Goal: Find contact information: Find contact information

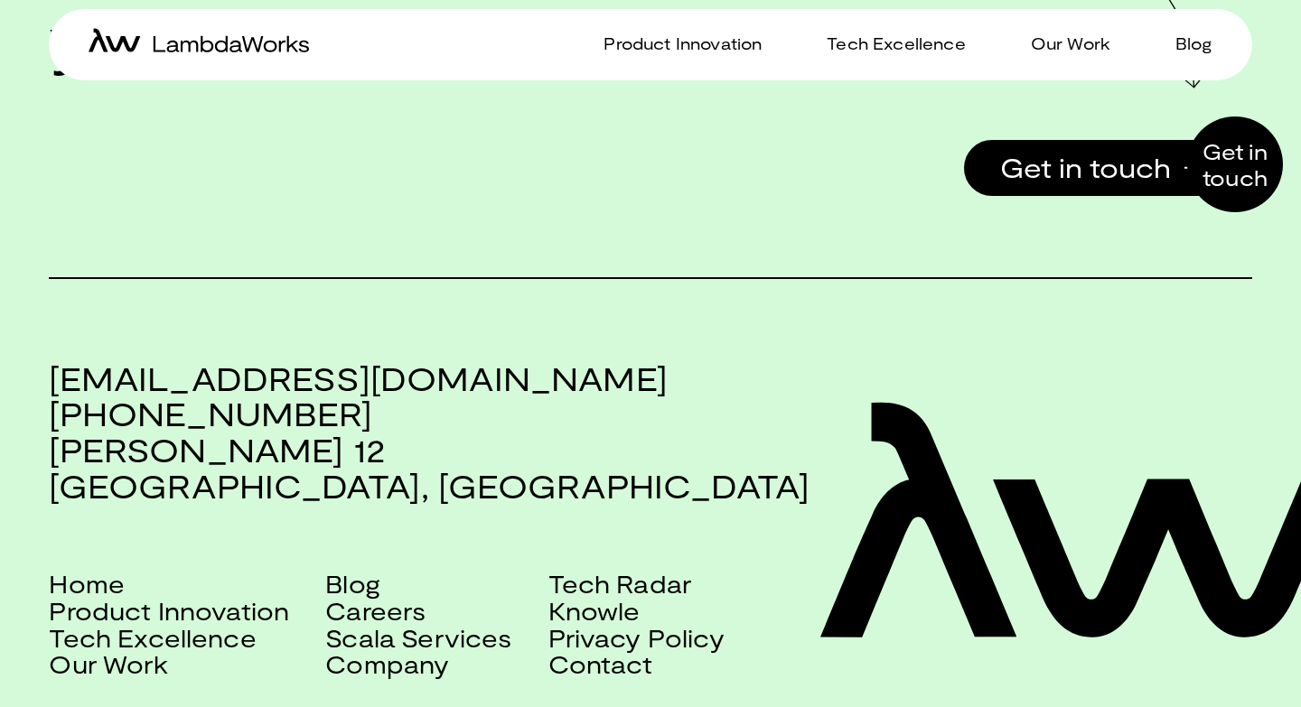
scroll to position [3890, 0]
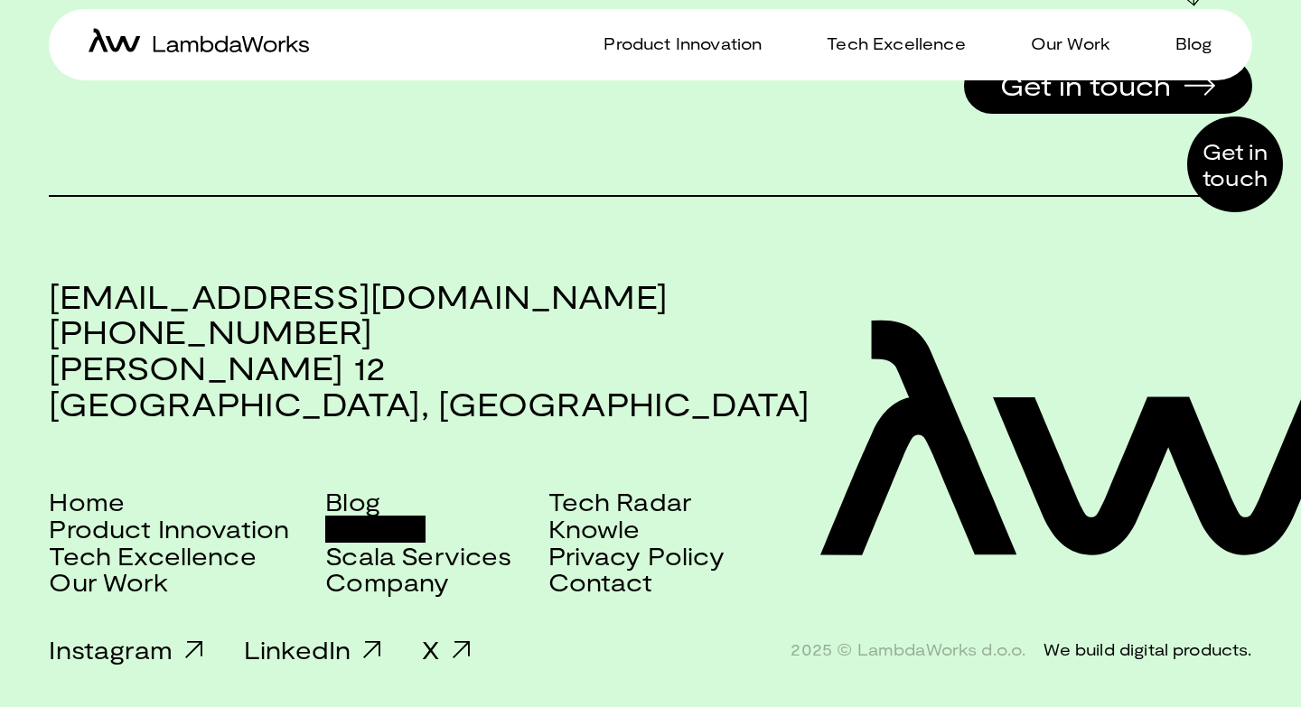
click at [363, 527] on link "Careers" at bounding box center [375, 529] width 100 height 27
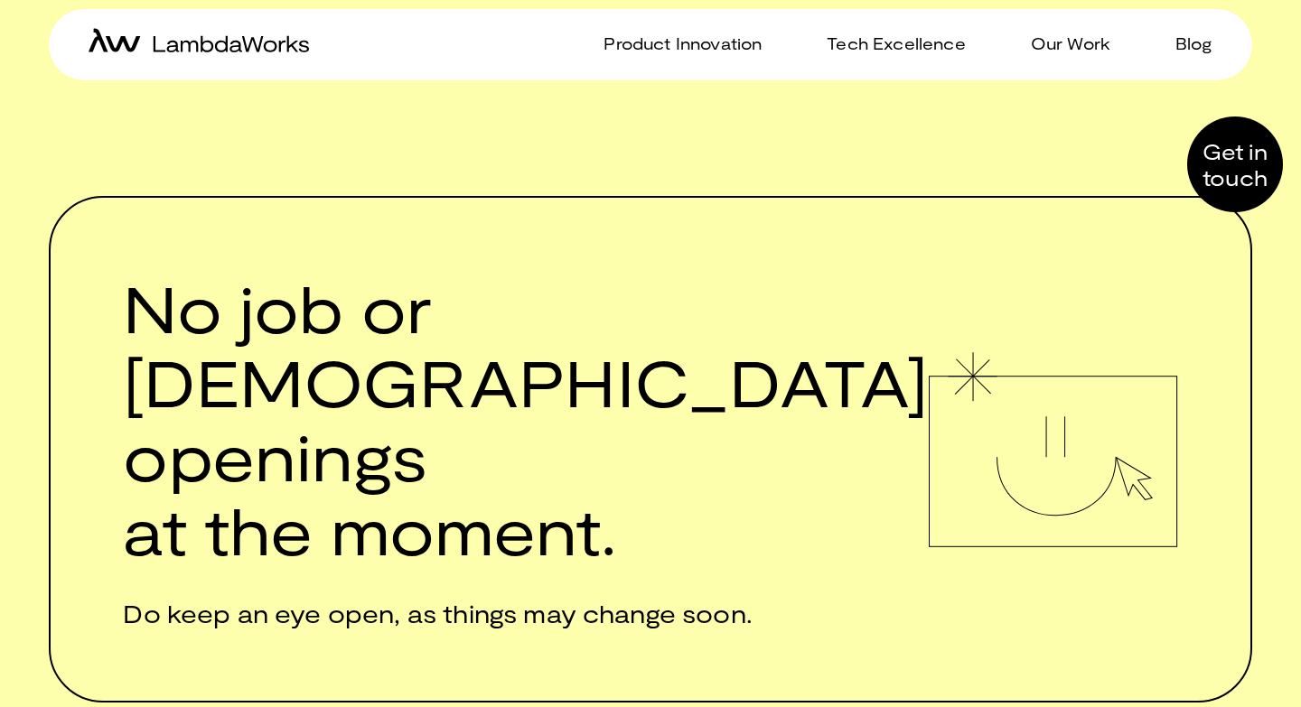
scroll to position [1083, 0]
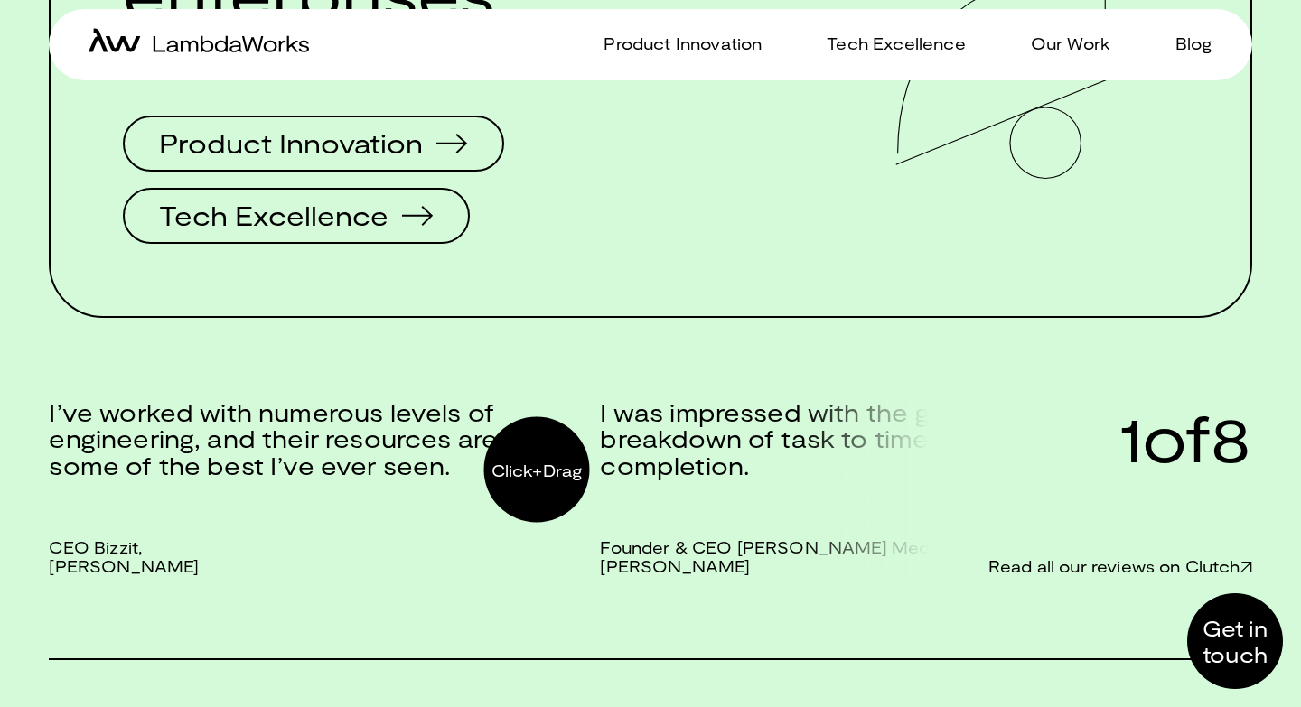
scroll to position [2997, 0]
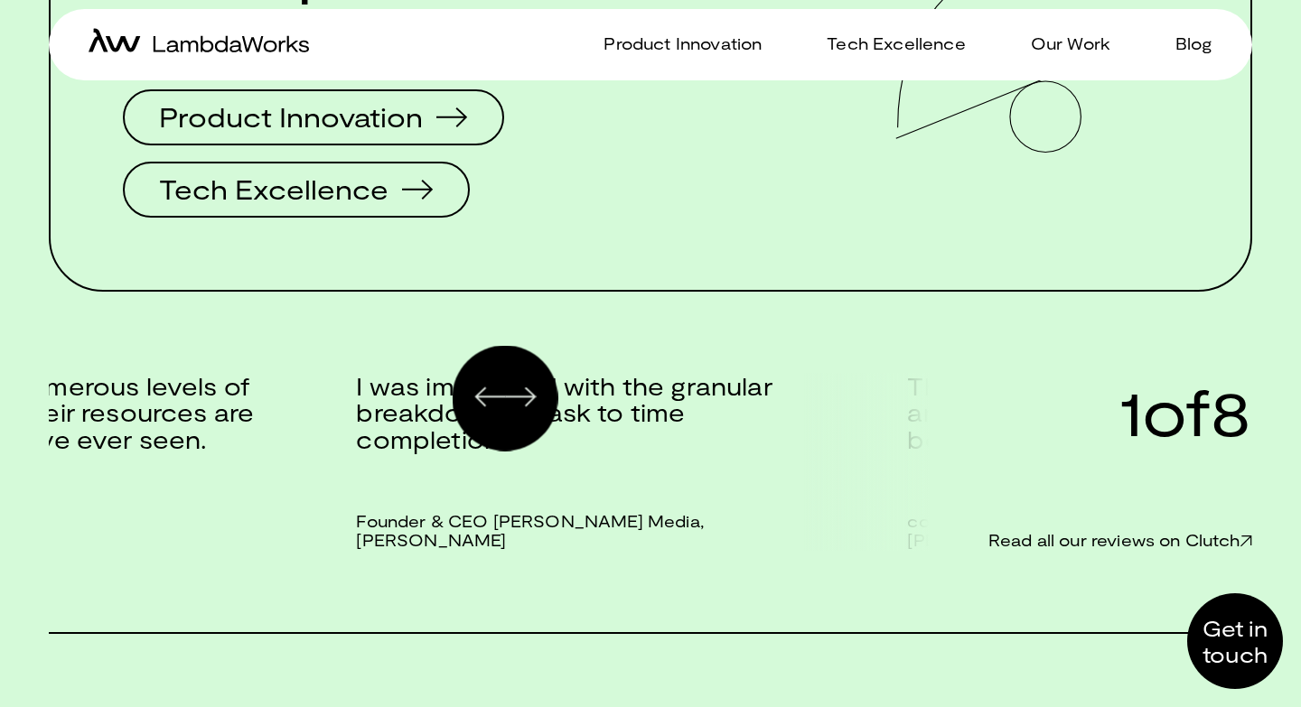
drag, startPoint x: 748, startPoint y: 420, endPoint x: 492, endPoint y: 394, distance: 257.0
click at [492, 394] on p "I was impressed with the granular breakdown of task to time completion." at bounding box center [582, 413] width 452 height 80
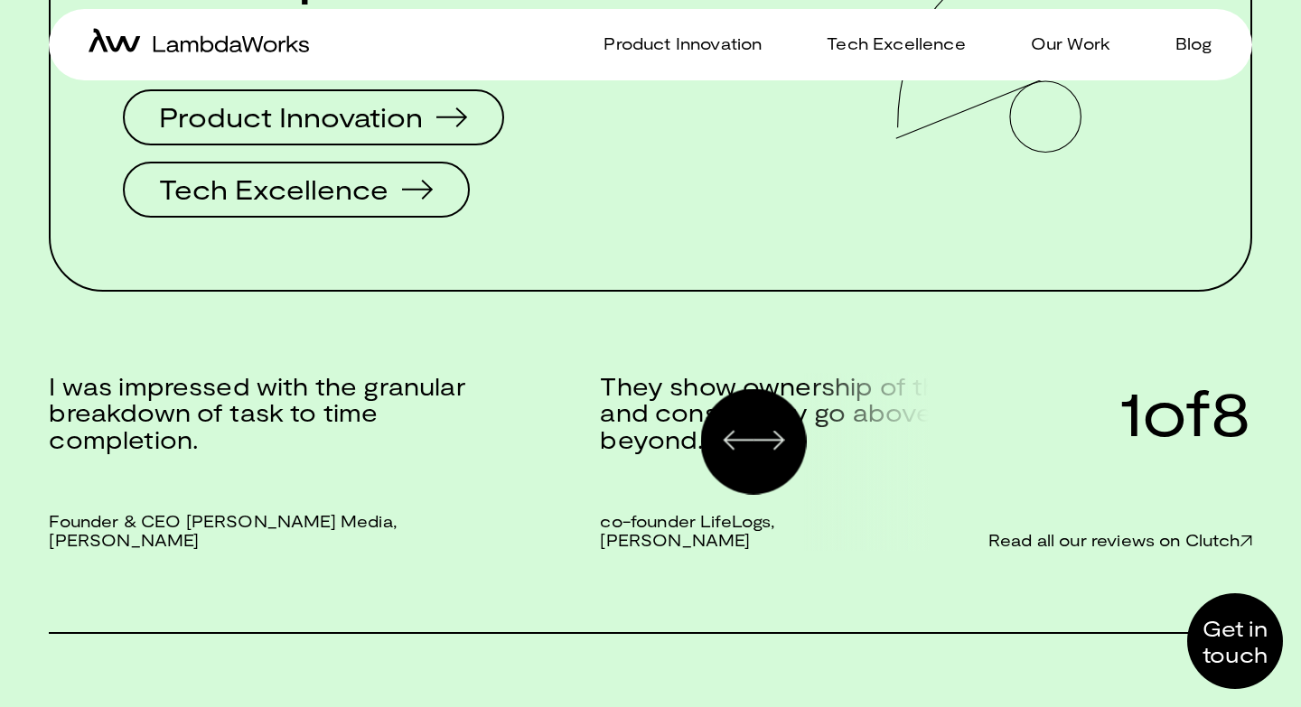
drag, startPoint x: 753, startPoint y: 442, endPoint x: 379, endPoint y: 409, distance: 375.4
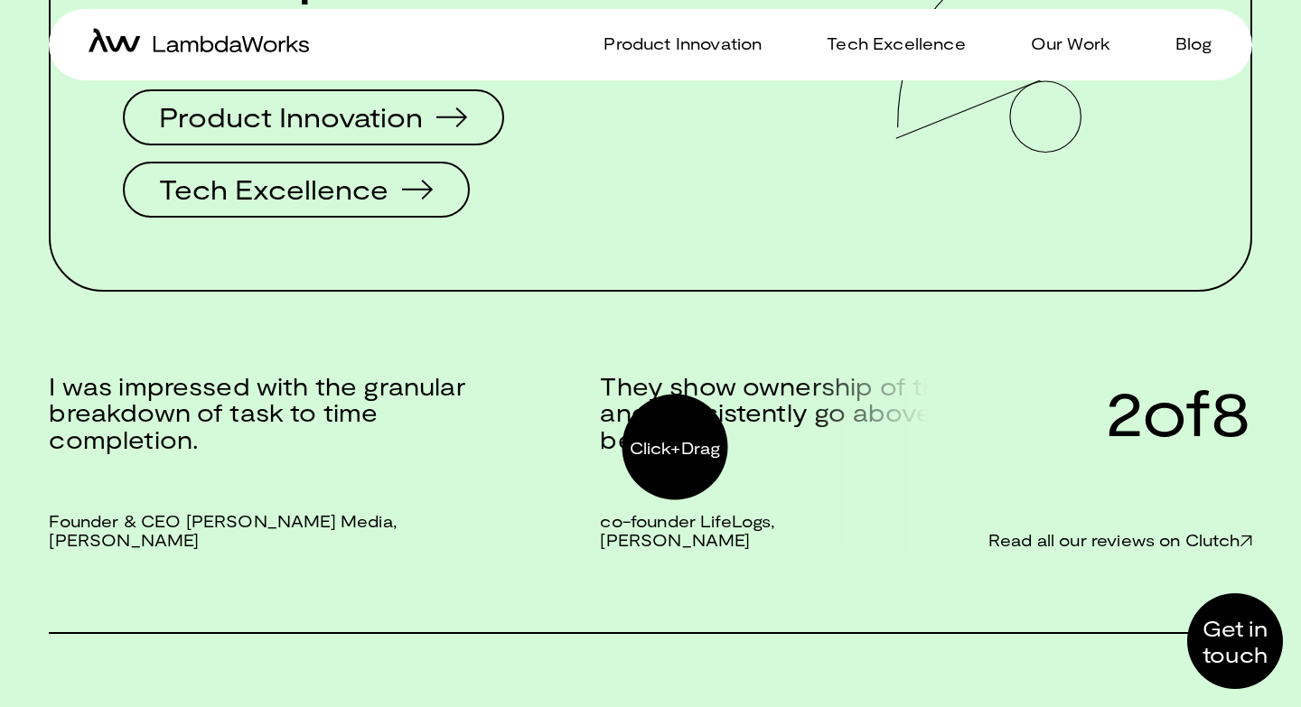
drag, startPoint x: 641, startPoint y: 450, endPoint x: 295, endPoint y: 433, distance: 346.5
click at [600, 436] on p "They show ownership of their work and consistently go above and beyond." at bounding box center [826, 413] width 452 height 80
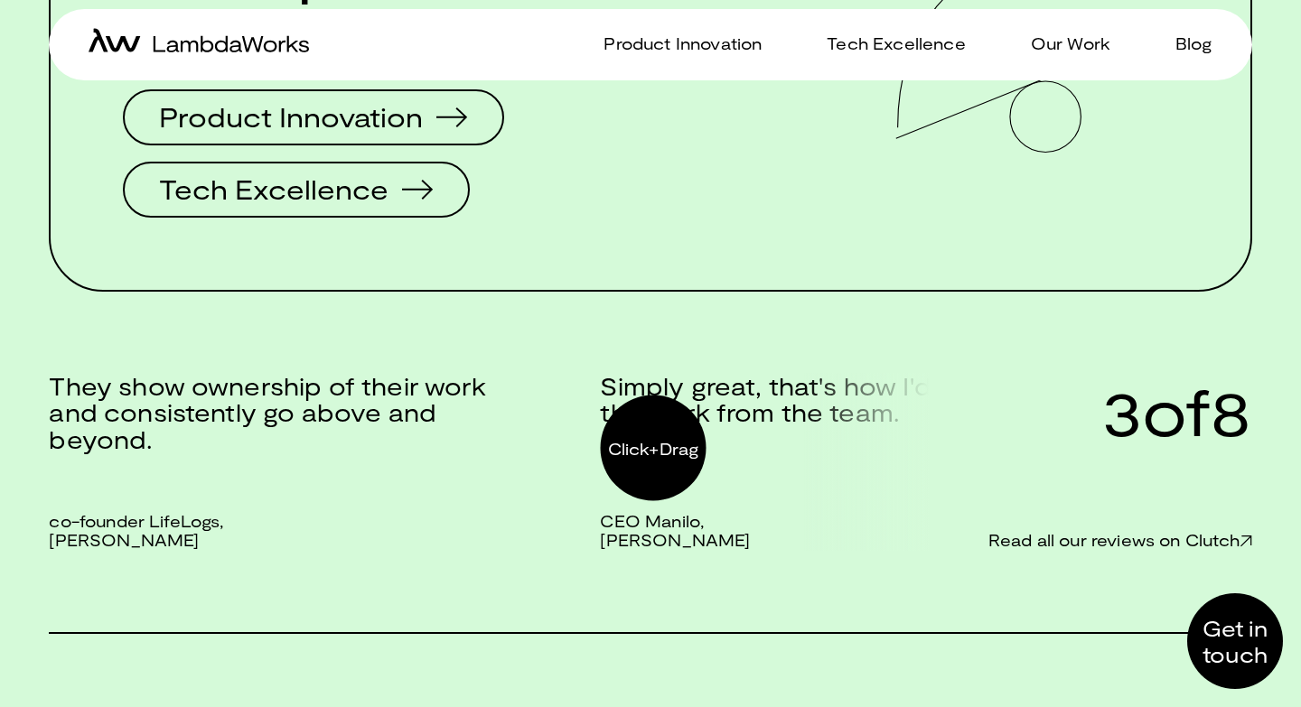
drag, startPoint x: 608, startPoint y: 447, endPoint x: 89, endPoint y: 414, distance: 520.6
click at [600, 414] on div "Simply great, that's how I'd describe the work from the team. CEO Manilo, Pasca…" at bounding box center [875, 462] width 551 height 178
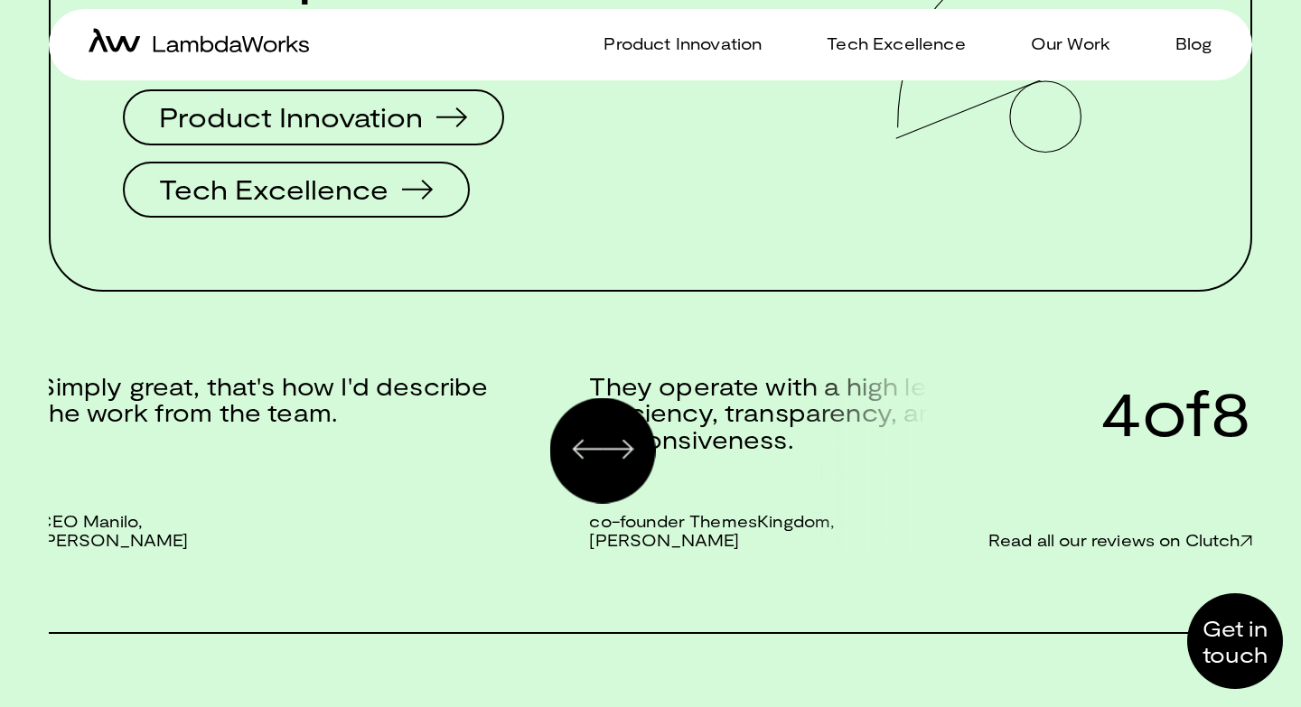
drag, startPoint x: 603, startPoint y: 451, endPoint x: 284, endPoint y: 418, distance: 320.6
click at [589, 418] on div "They operate with a high level of efficiency, transparency, and responsiveness.…" at bounding box center [864, 462] width 551 height 178
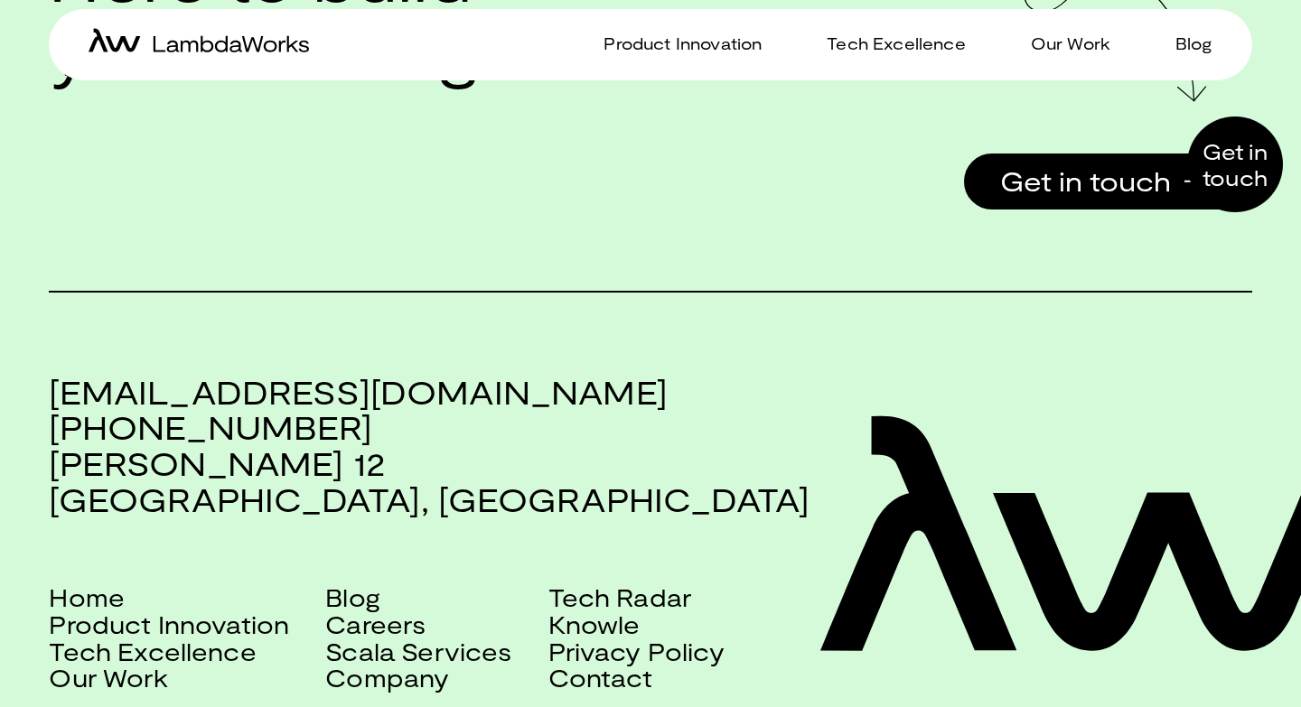
scroll to position [3890, 0]
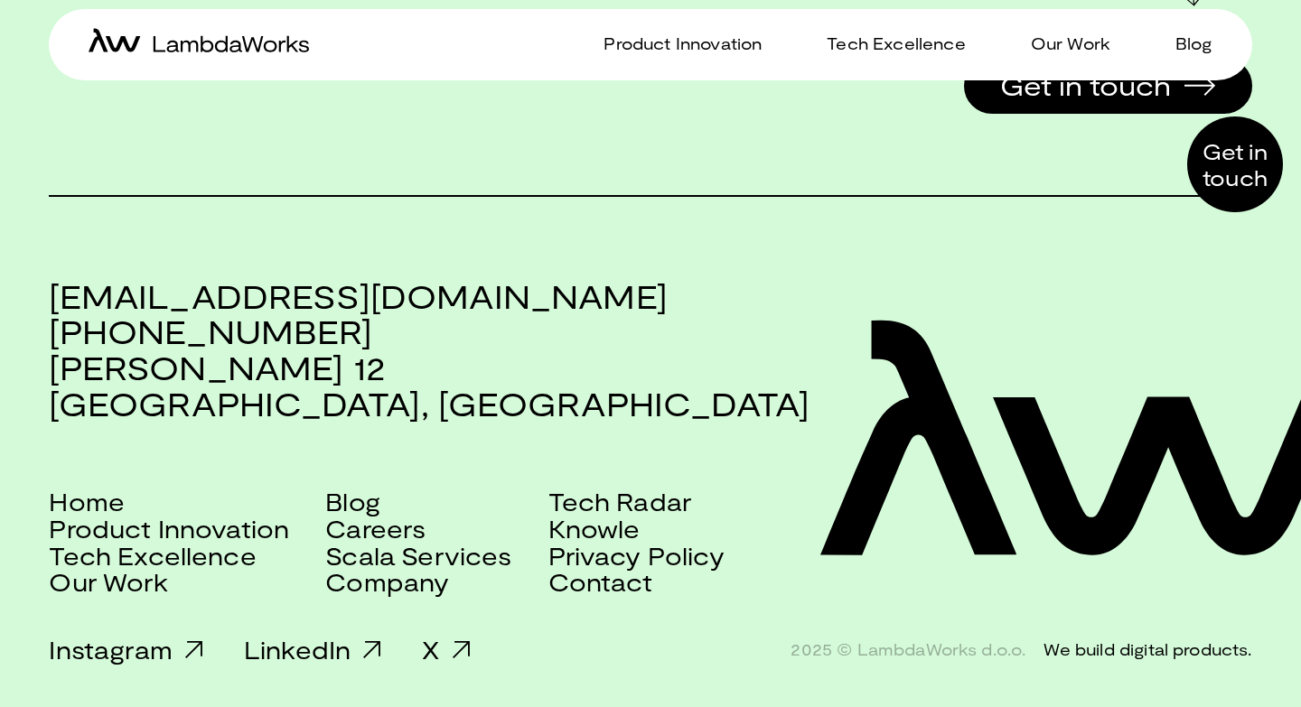
click at [257, 332] on h3 "office@lambdaworks.io +381 21 303 53 99 Miše Dimitrijevića 12 Novi Sad, Serbia" at bounding box center [650, 349] width 1203 height 143
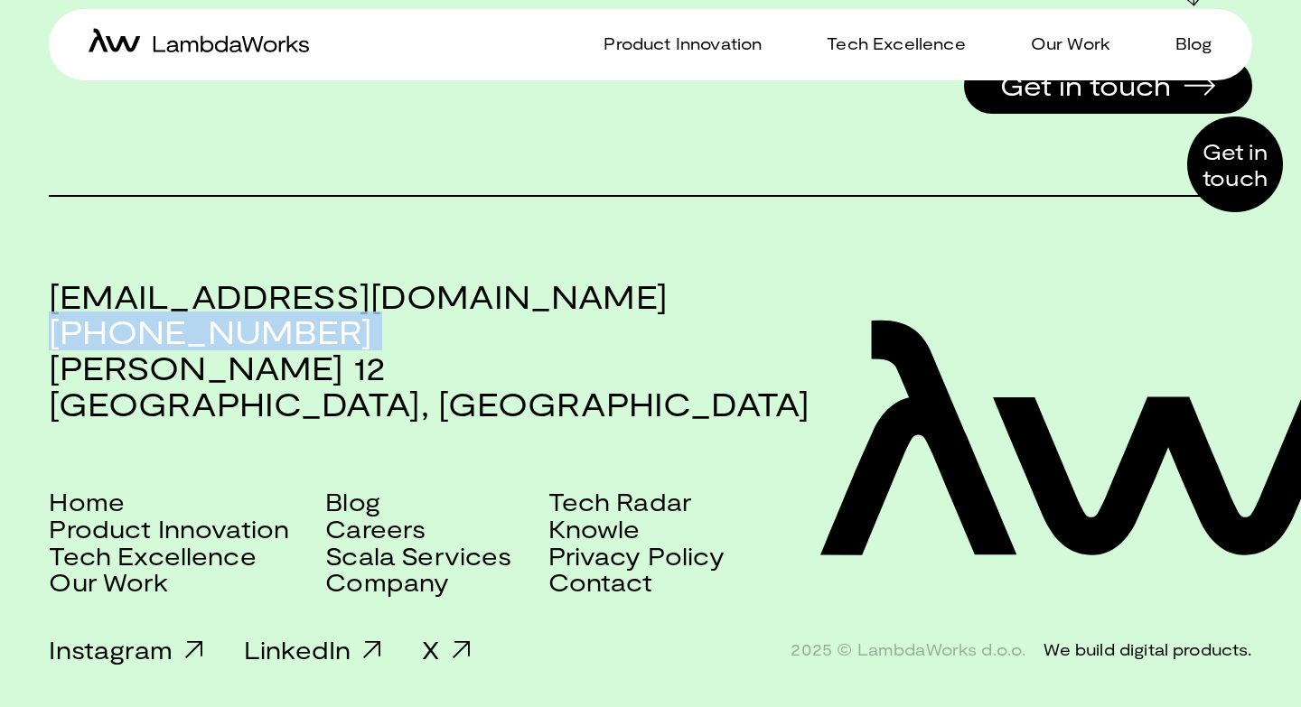
click at [257, 332] on h3 "office@lambdaworks.io +381 21 303 53 99 Miše Dimitrijevića 12 Novi Sad, Serbia" at bounding box center [650, 349] width 1203 height 143
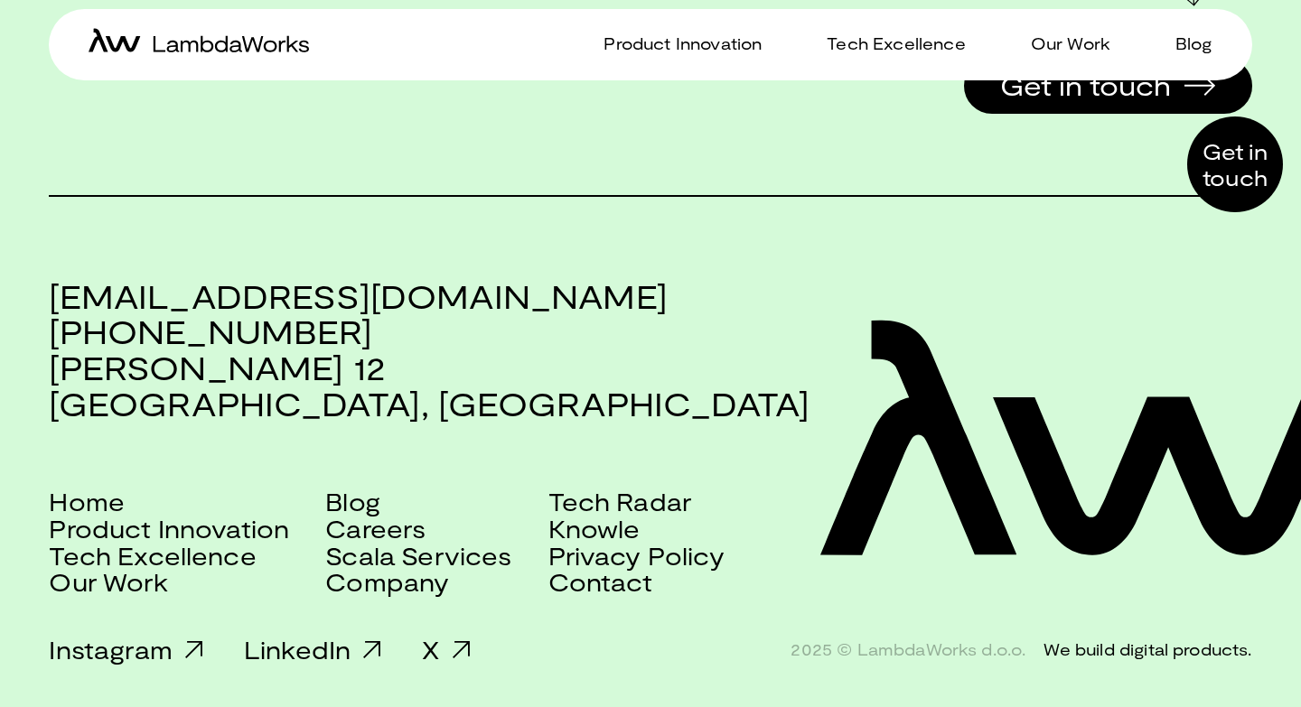
click at [1128, 510] on icon at bounding box center [1168, 477] width 351 height 159
